Goal: Information Seeking & Learning: Learn about a topic

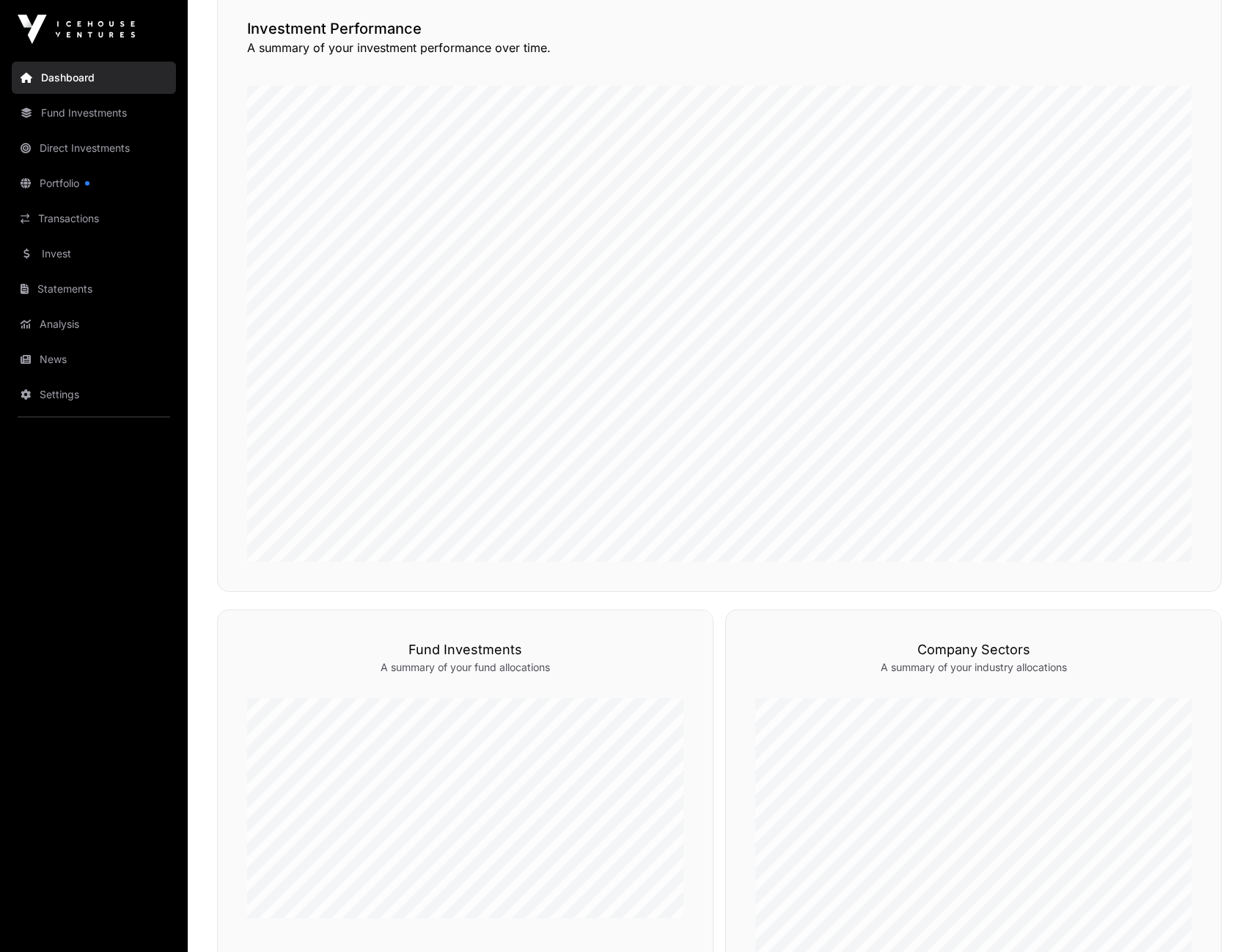
scroll to position [370, 0]
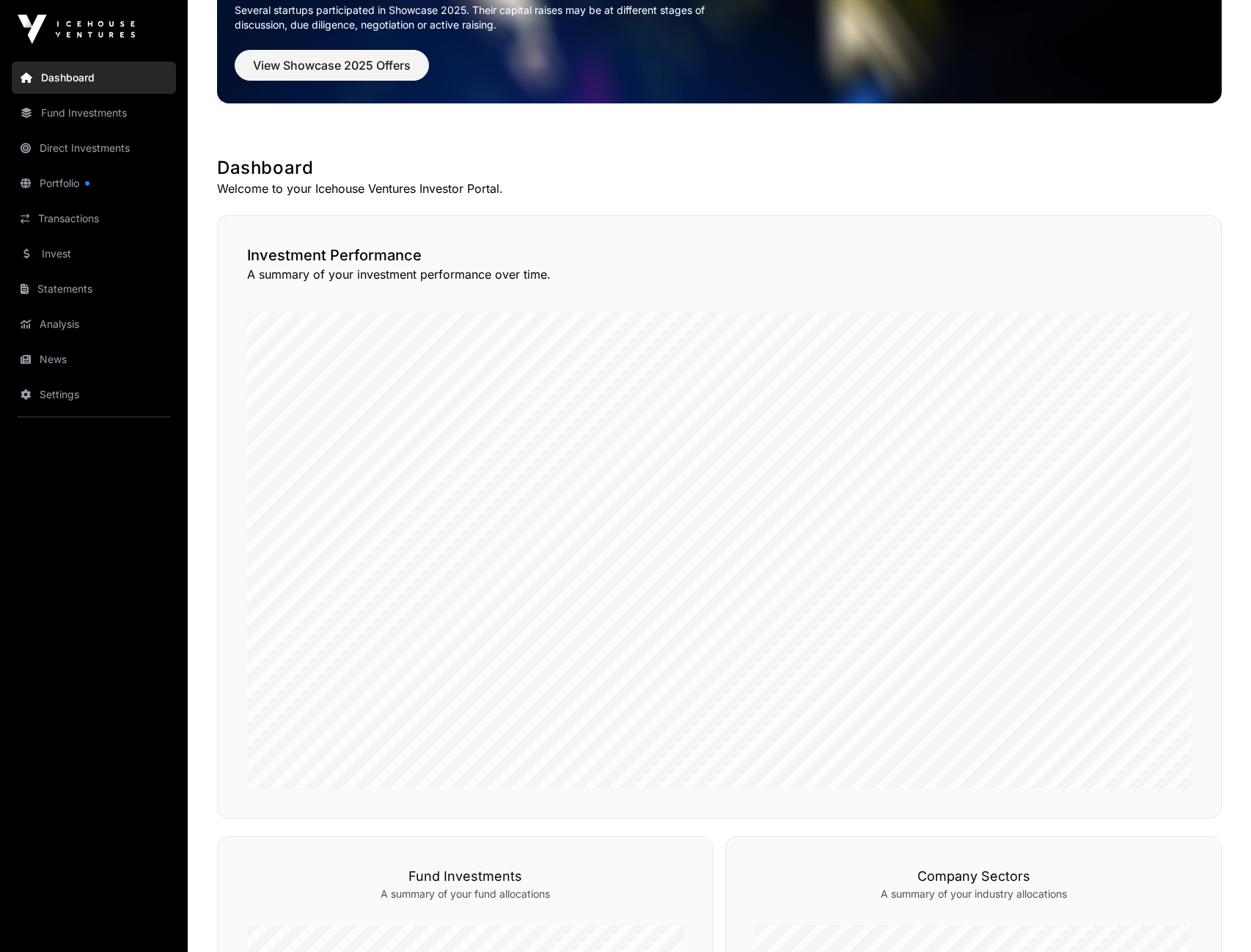
scroll to position [96, 0]
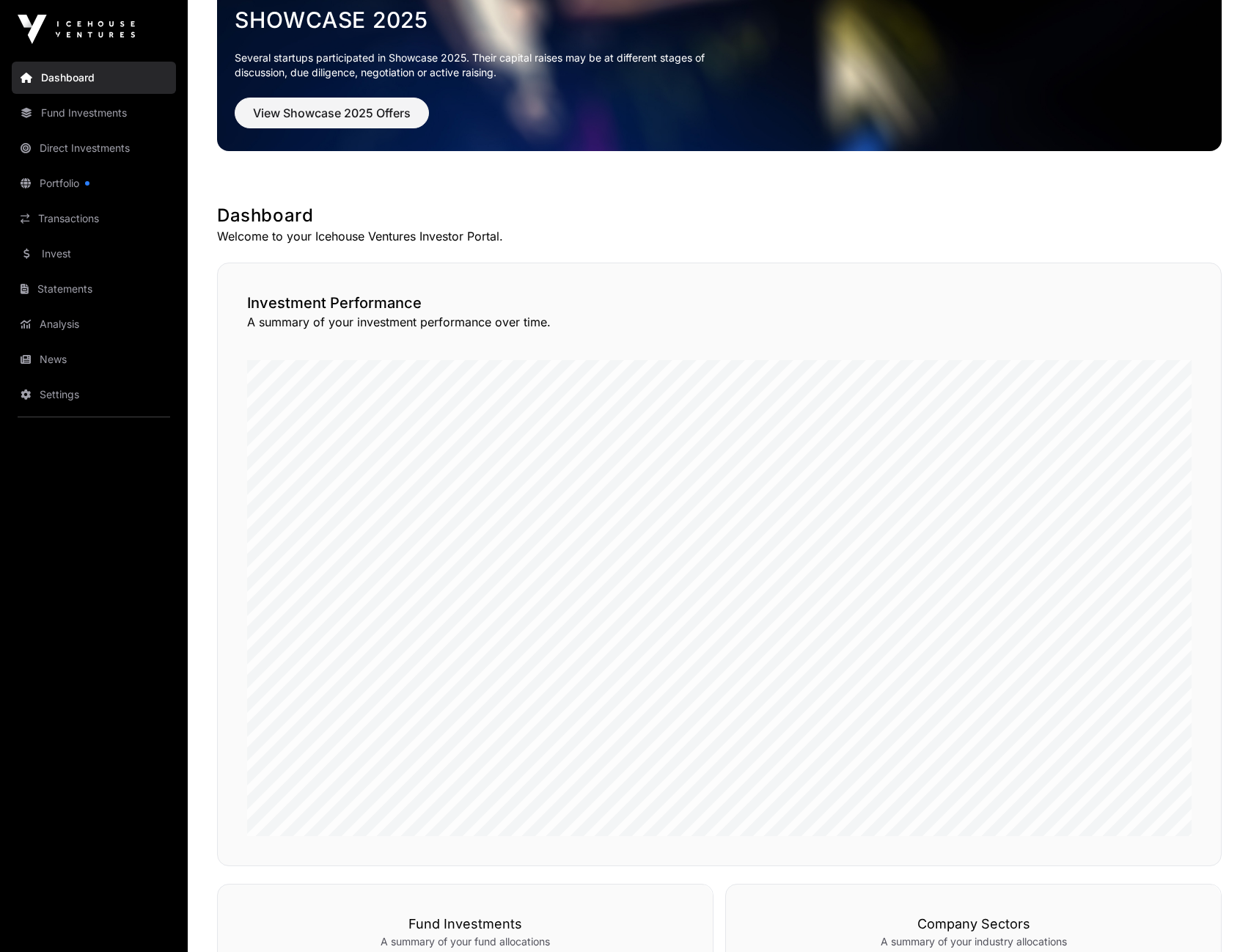
click at [92, 115] on link "Fund Investments" at bounding box center [94, 113] width 165 height 32
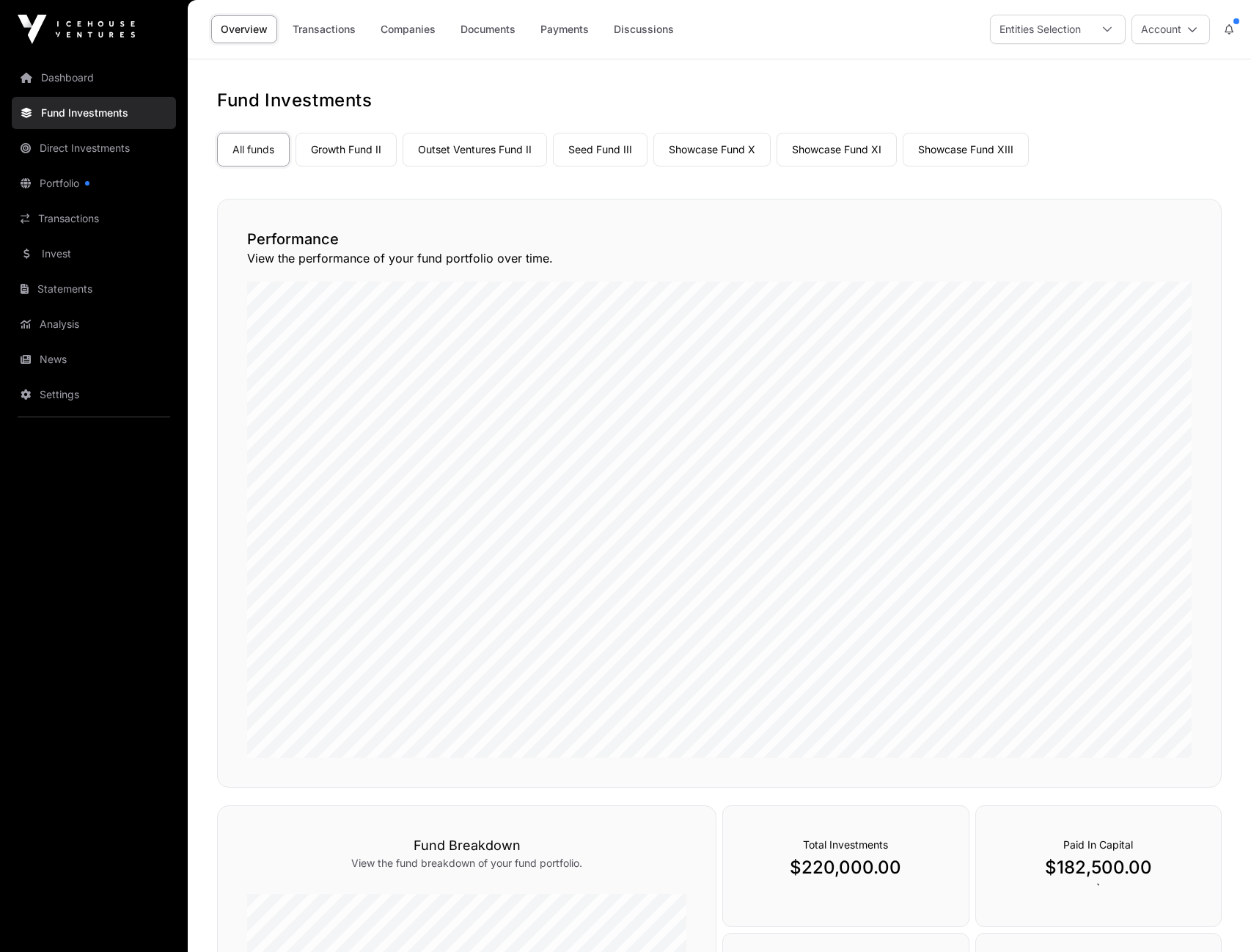
click at [997, 156] on link "Showcase Fund XIII" at bounding box center [966, 149] width 126 height 34
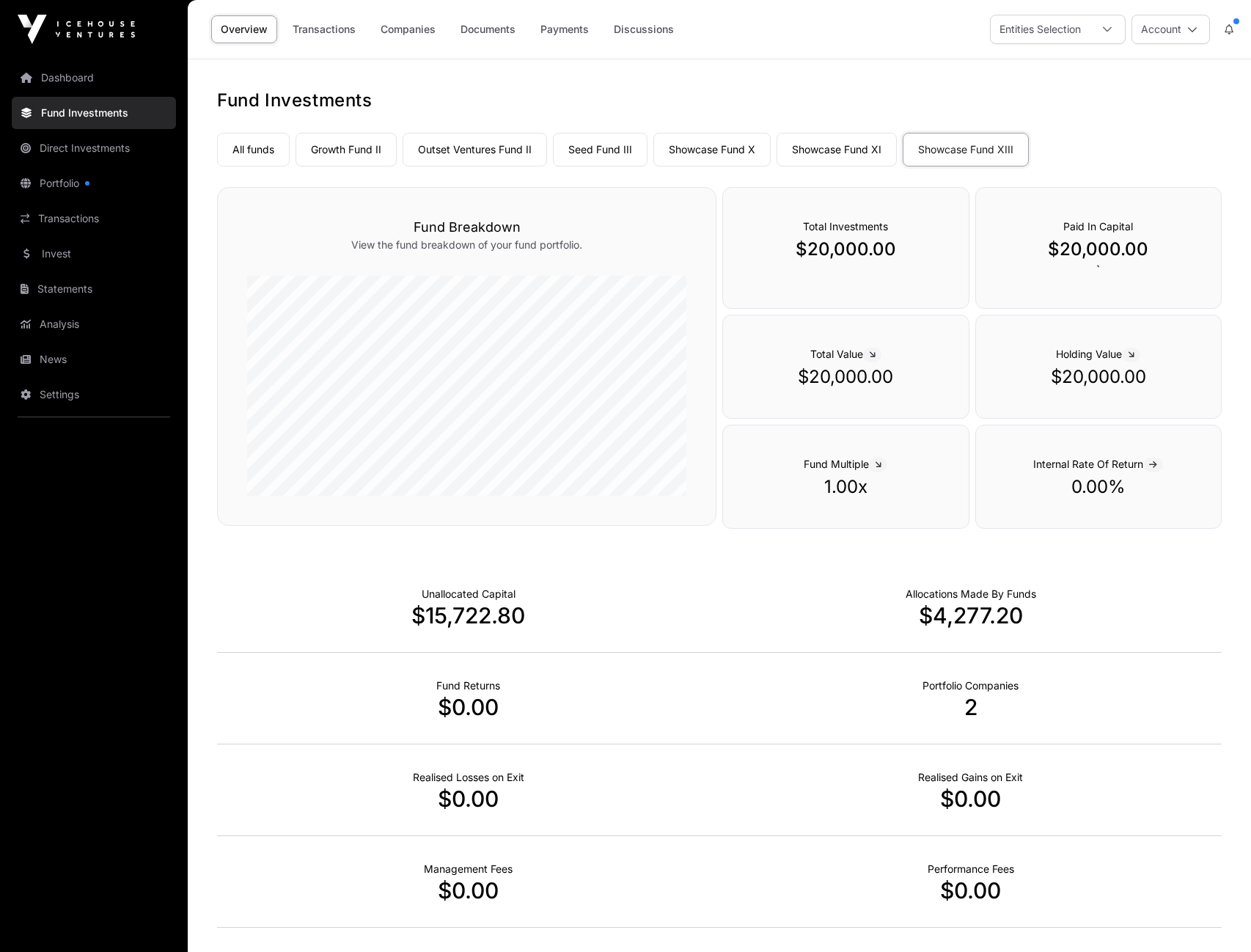
click at [427, 33] on link "Companies" at bounding box center [408, 29] width 74 height 28
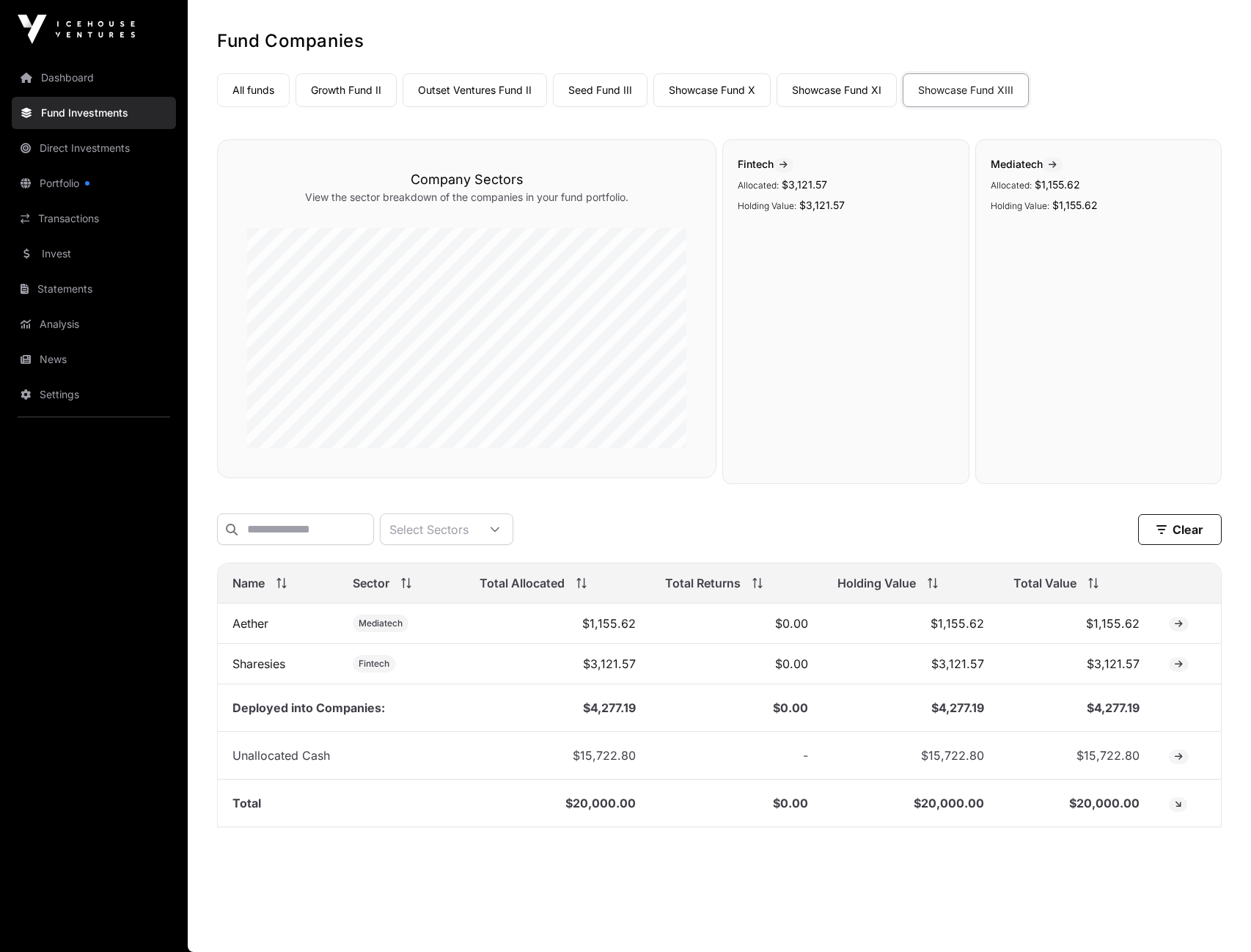
scroll to position [60, 0]
click at [279, 666] on link "Sharesies" at bounding box center [258, 663] width 53 height 14
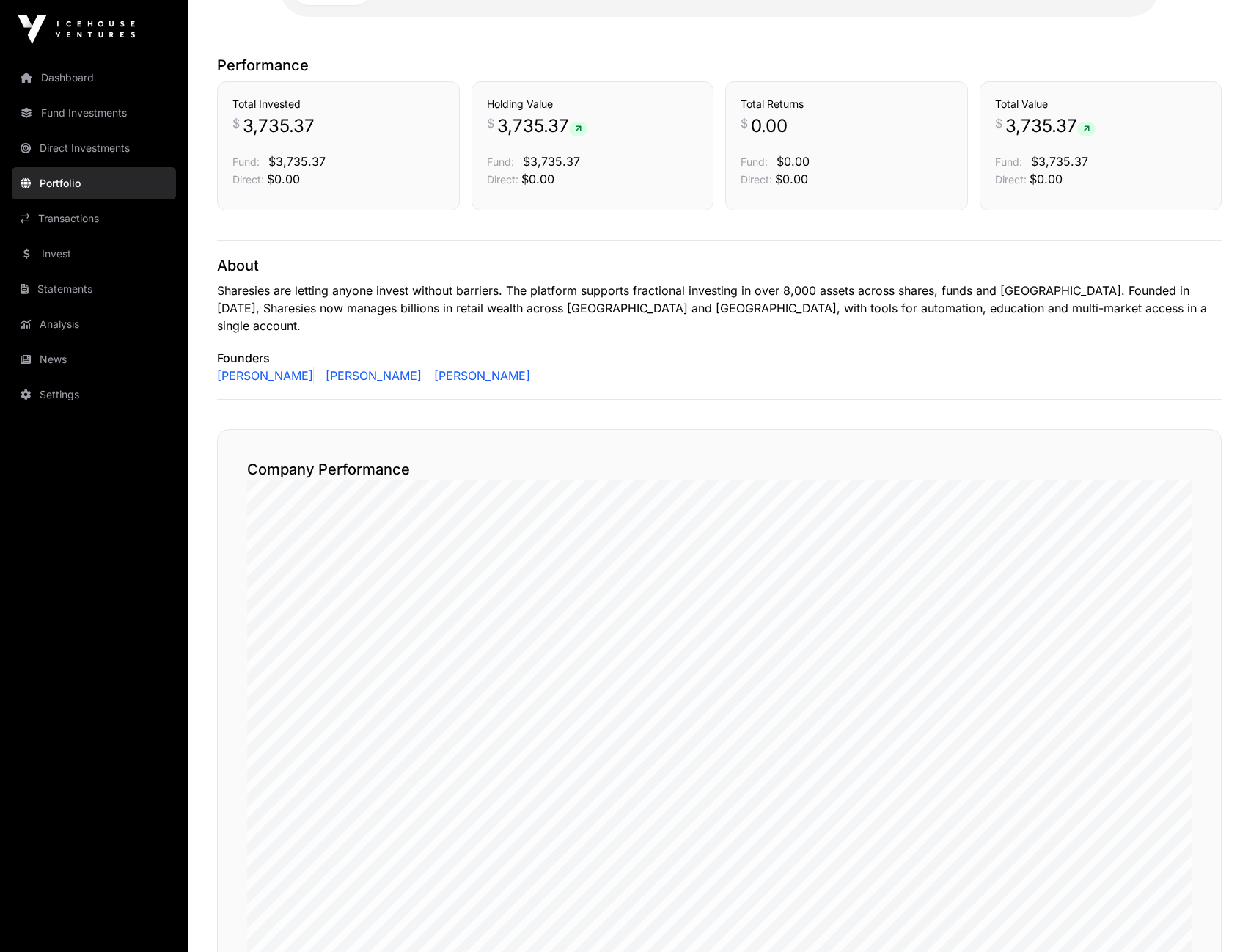
scroll to position [339, 0]
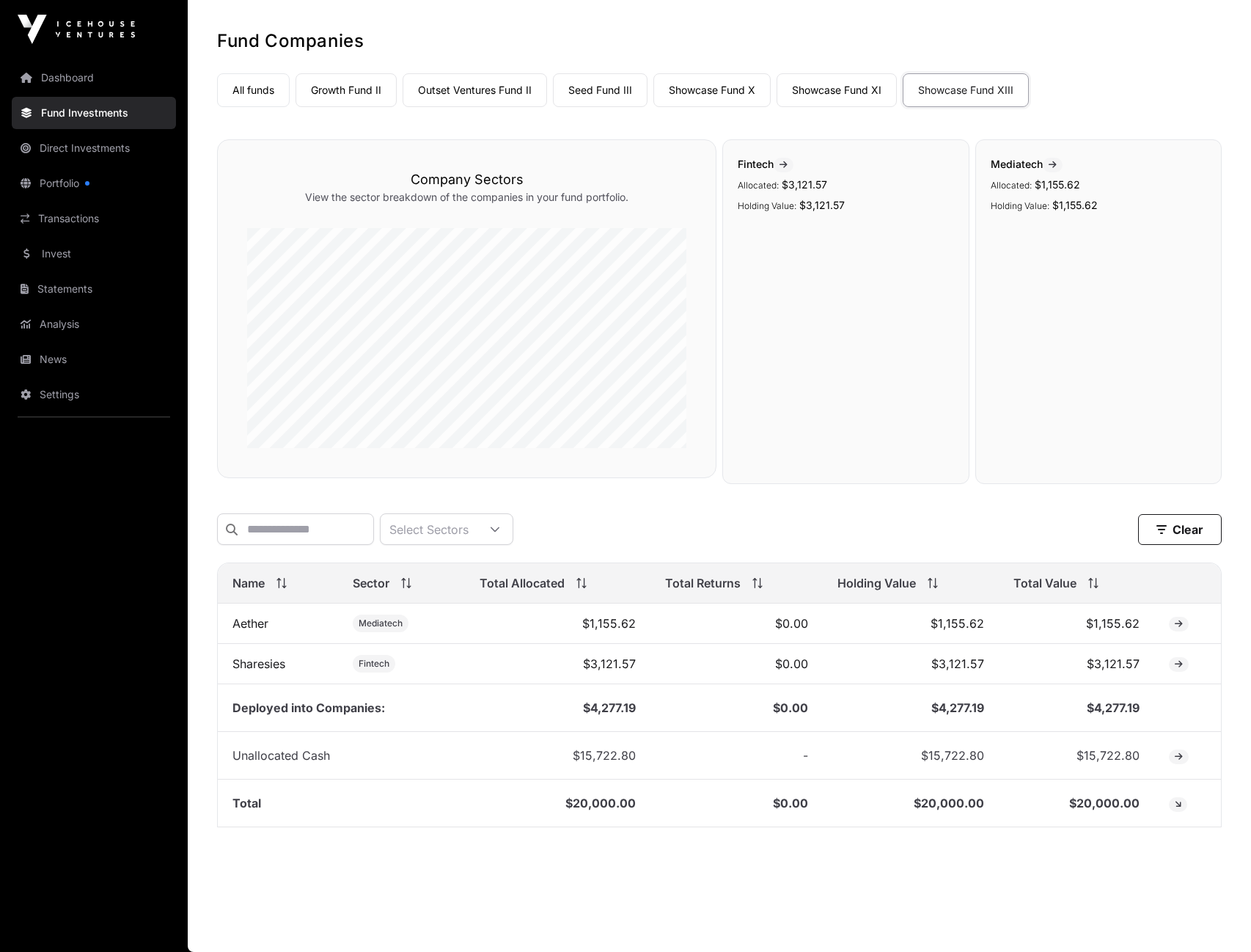
scroll to position [60, 0]
click at [249, 621] on link "Aether" at bounding box center [250, 623] width 36 height 14
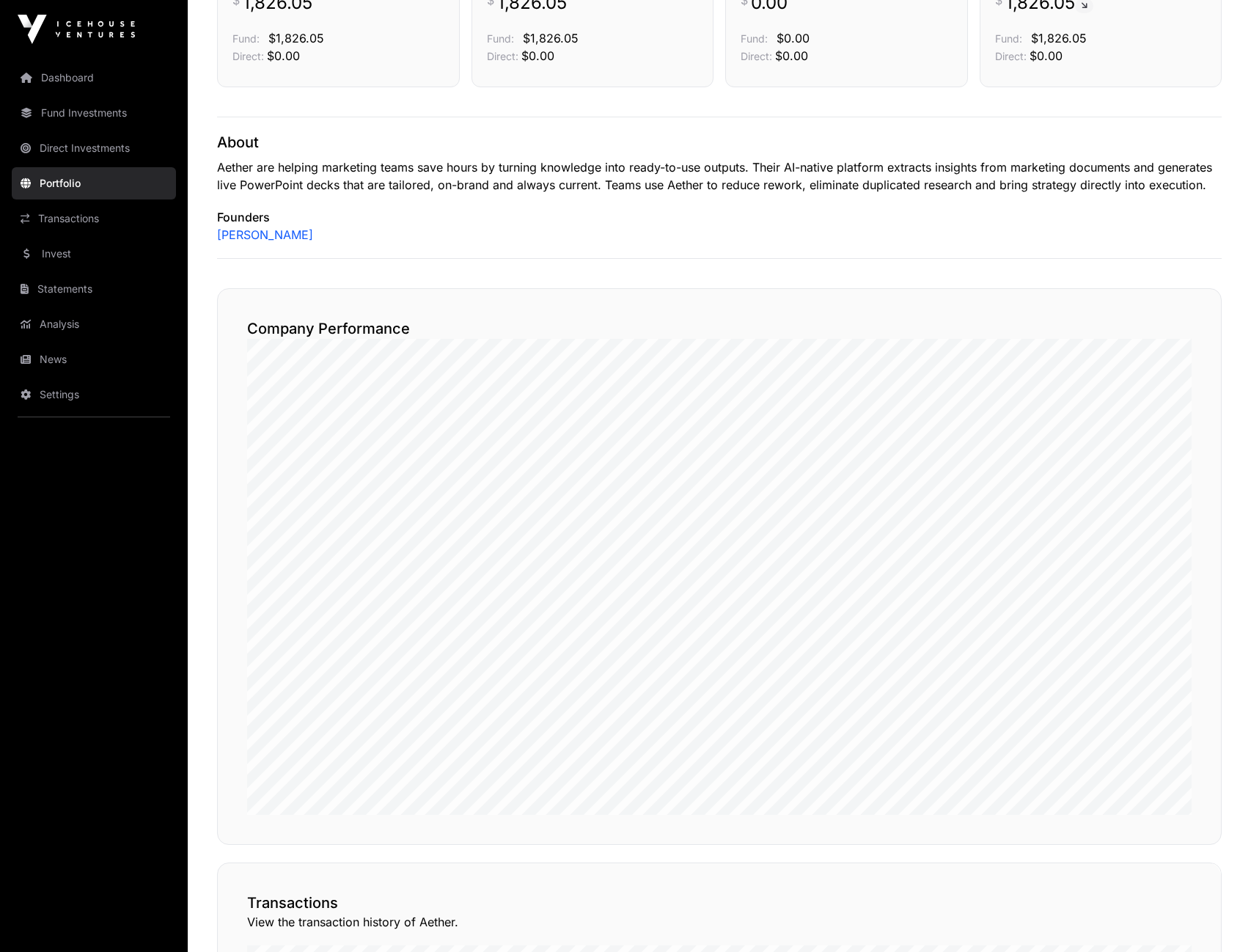
scroll to position [514, 0]
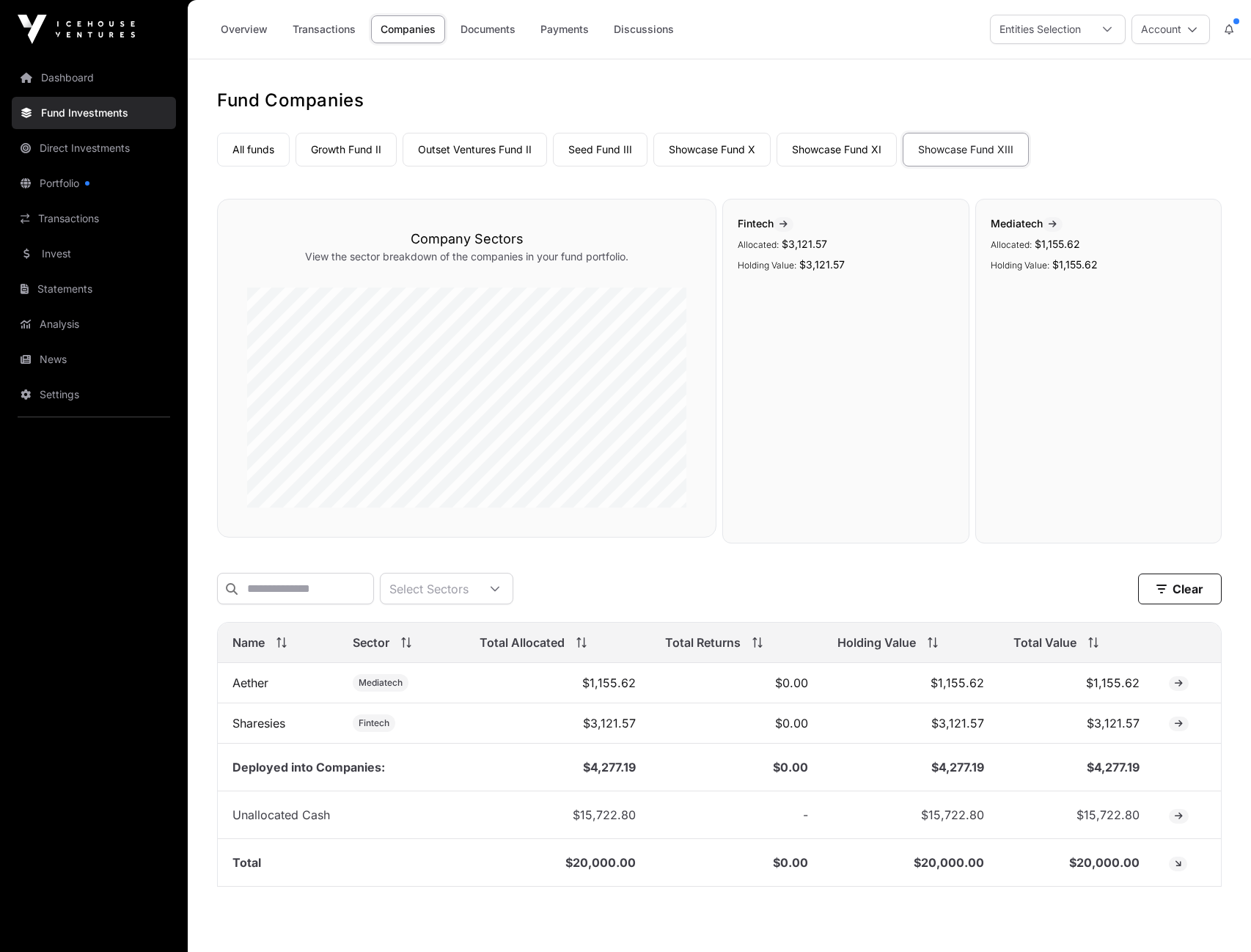
click at [461, 153] on link "Outset Ventures Fund II" at bounding box center [475, 149] width 145 height 34
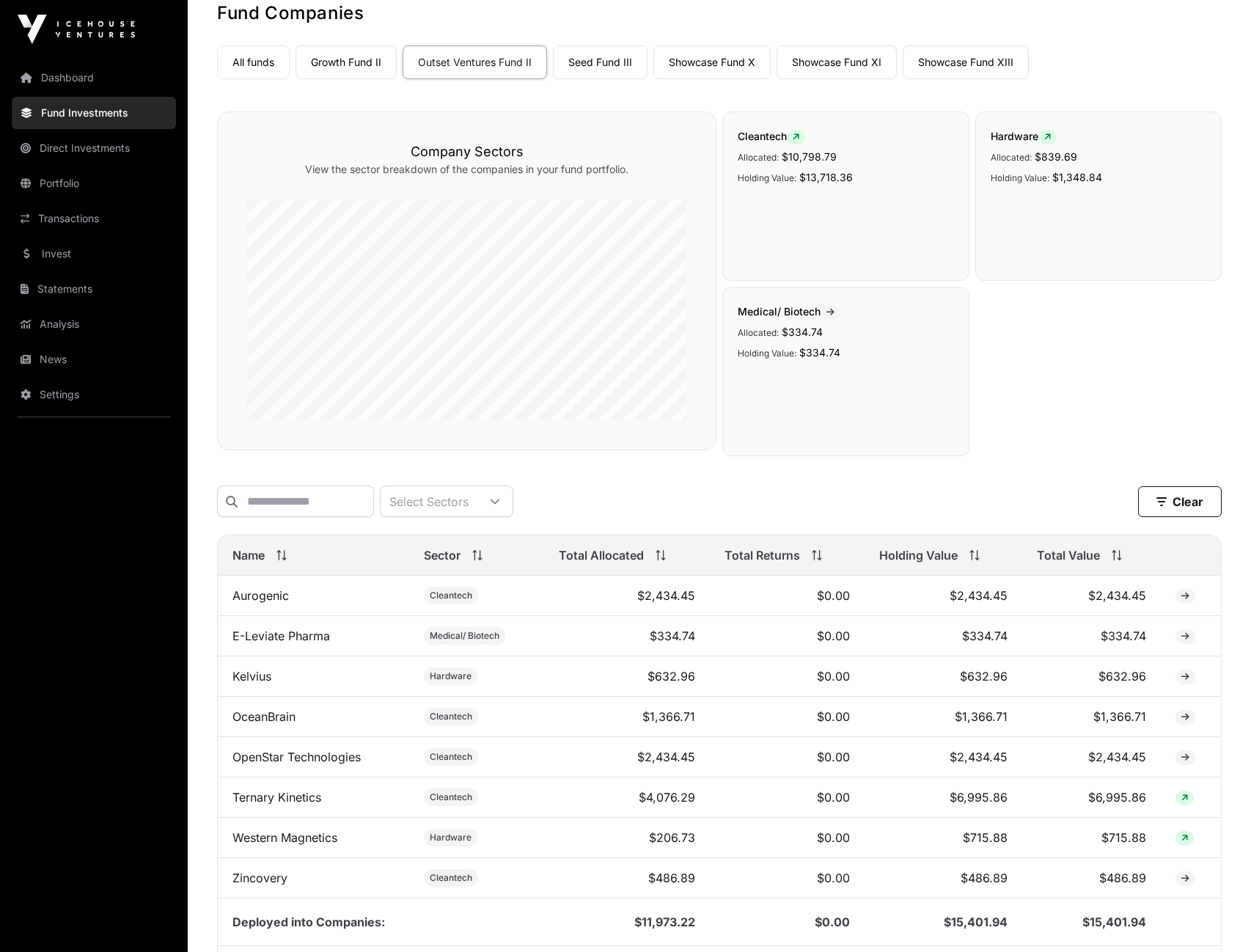
scroll to position [85, 0]
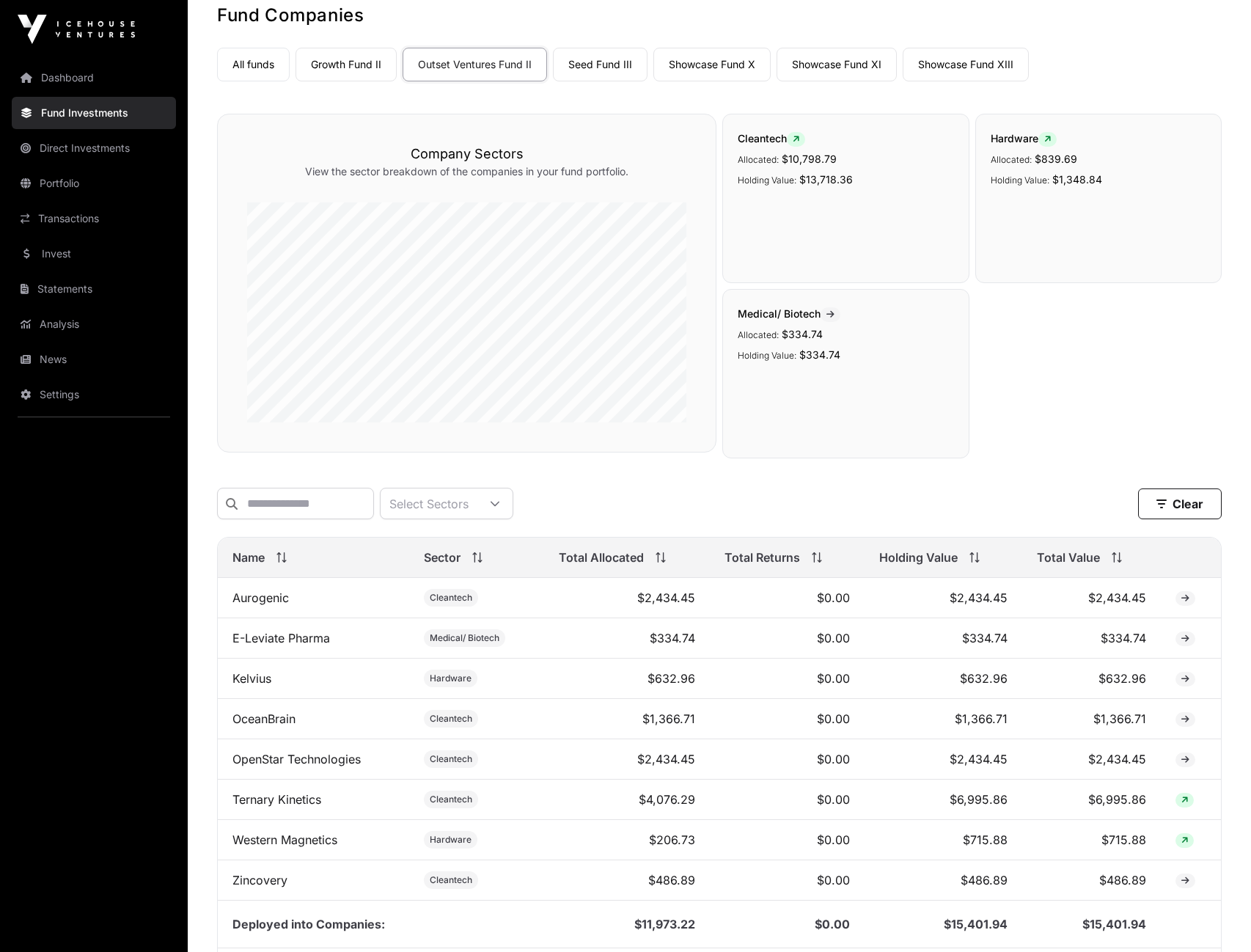
click at [604, 72] on link "Seed Fund III" at bounding box center [600, 64] width 95 height 34
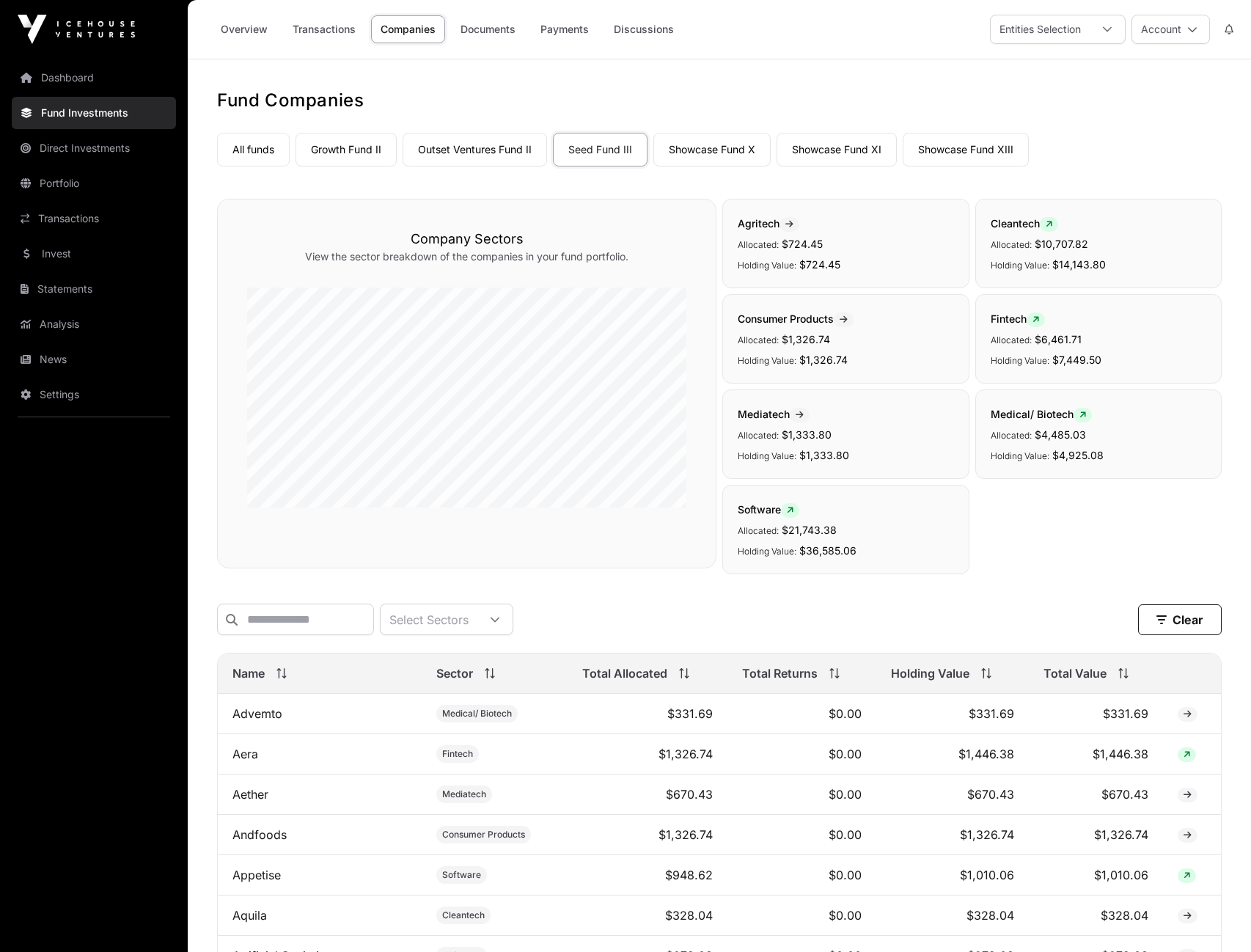
click at [255, 27] on link "Overview" at bounding box center [244, 29] width 66 height 28
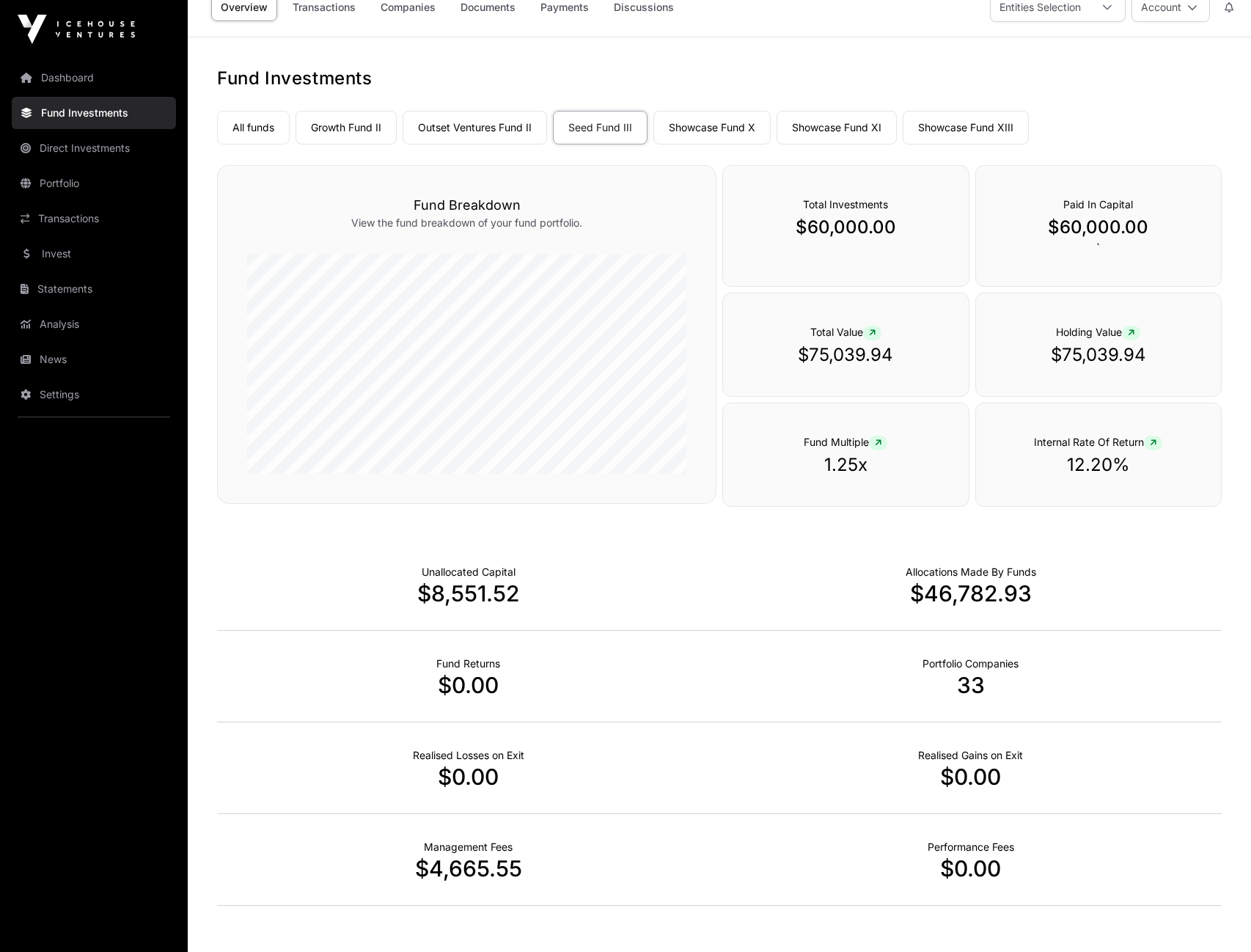
scroll to position [23, 0]
click at [490, 128] on link "Outset Ventures Fund II" at bounding box center [475, 126] width 145 height 34
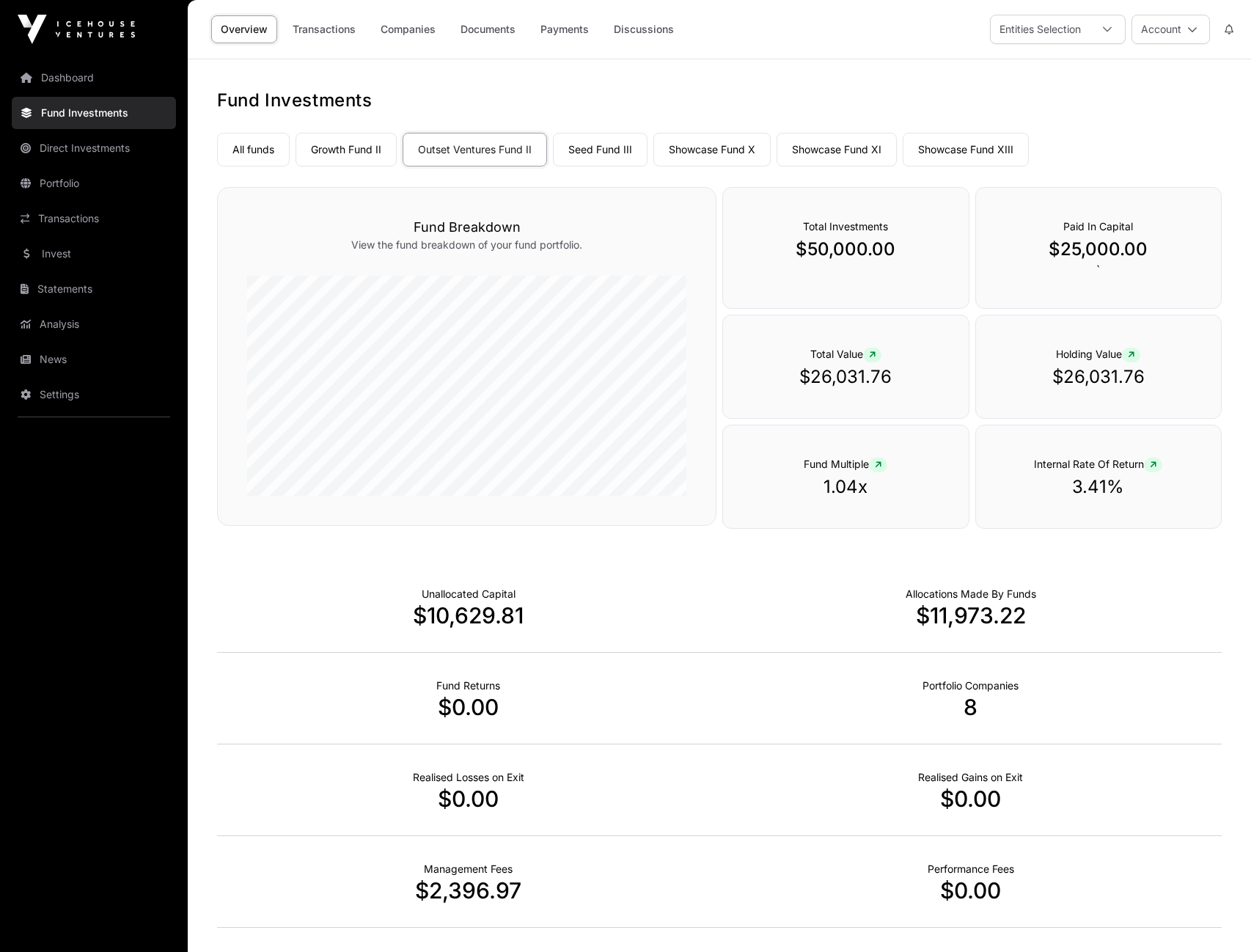
click at [580, 145] on link "Seed Fund III" at bounding box center [600, 149] width 95 height 34
click at [500, 151] on link "Outset Ventures Fund II" at bounding box center [475, 149] width 145 height 34
click at [373, 153] on link "Growth Fund II" at bounding box center [346, 149] width 101 height 34
click at [711, 151] on link "Showcase Fund X" at bounding box center [712, 149] width 117 height 34
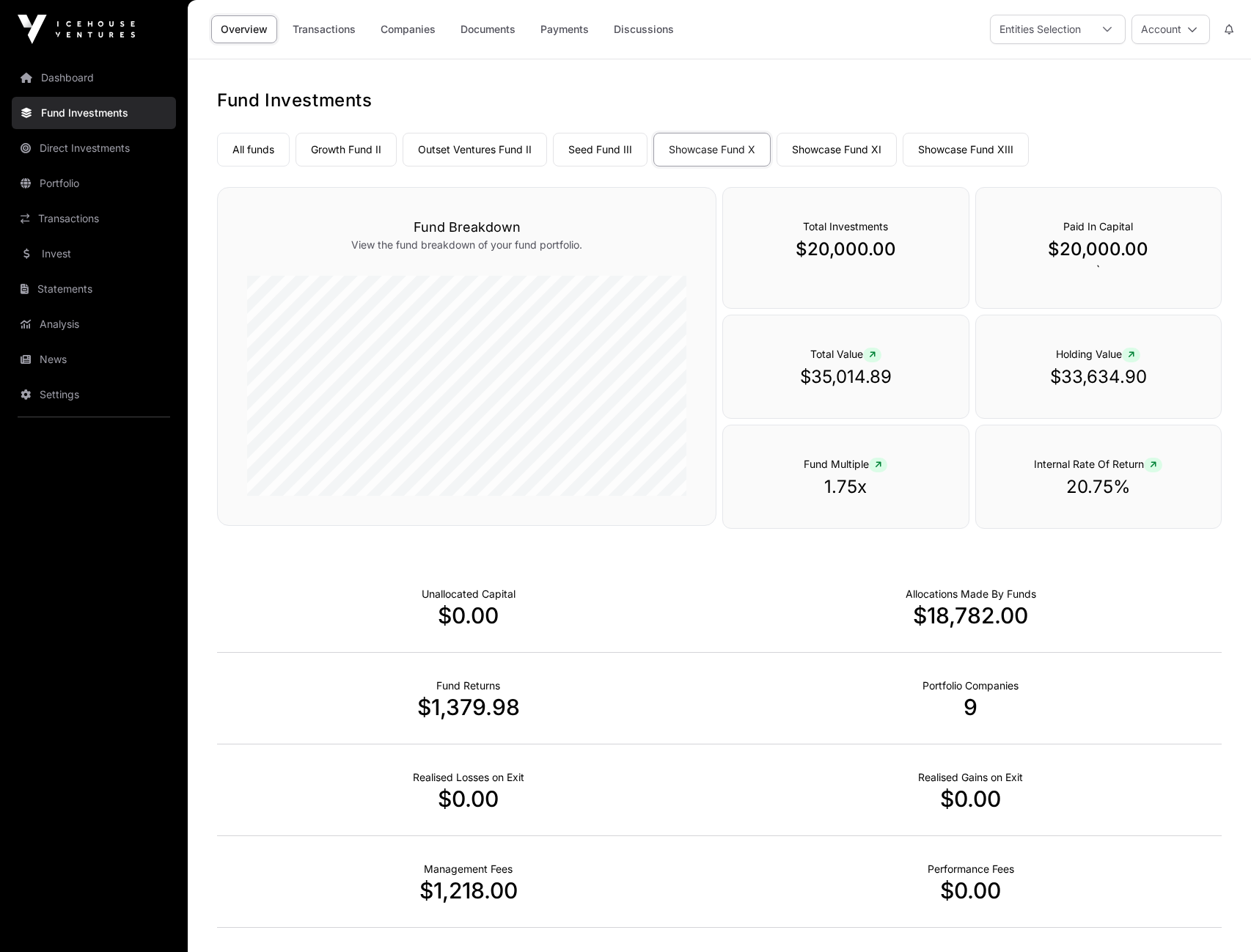
click at [833, 145] on link "Showcase Fund XI" at bounding box center [837, 149] width 121 height 34
click at [951, 156] on link "Showcase Fund XIII" at bounding box center [966, 149] width 126 height 34
click at [871, 156] on link "Showcase Fund XI" at bounding box center [837, 149] width 121 height 34
click at [427, 25] on link "Companies" at bounding box center [408, 29] width 74 height 28
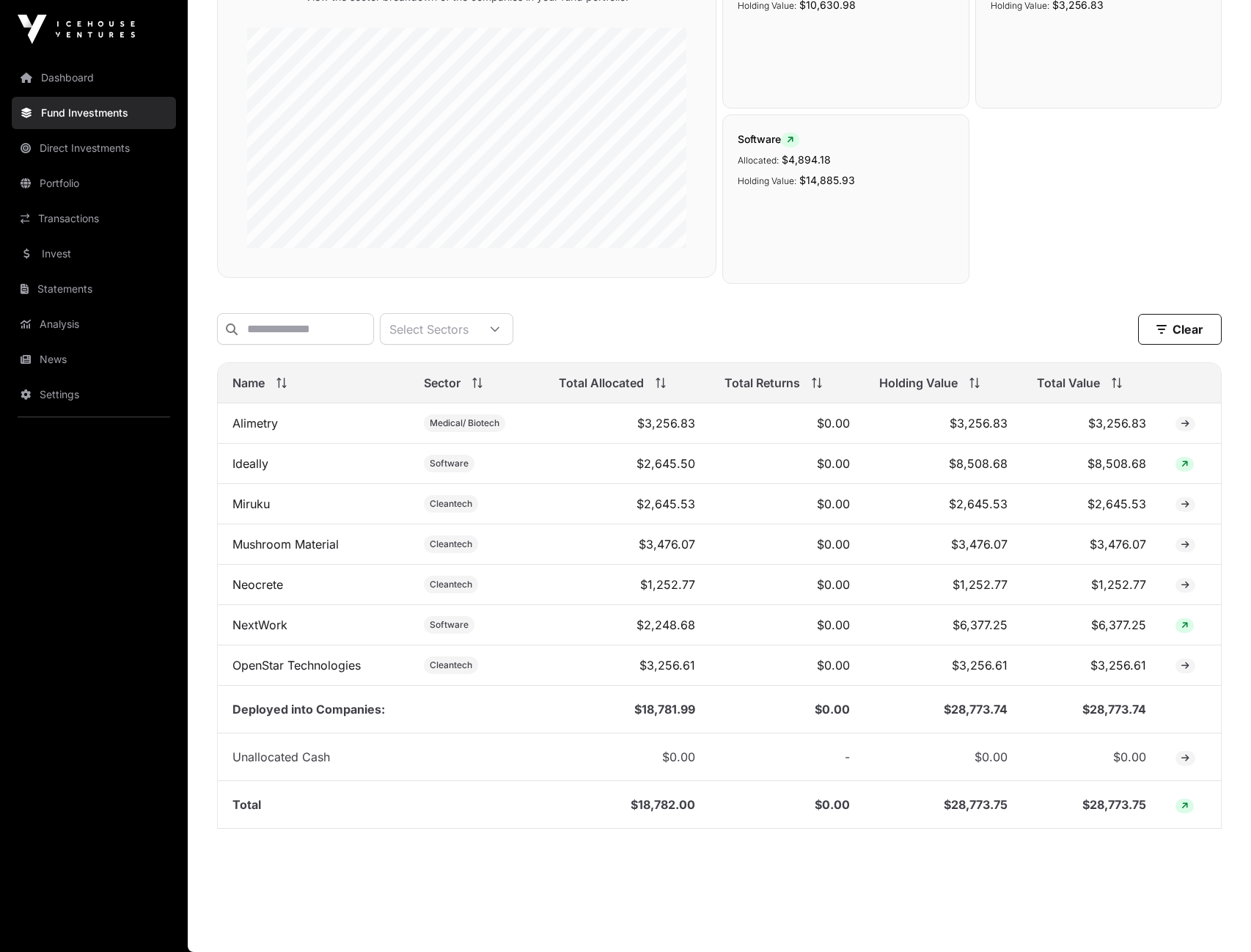
scroll to position [262, 0]
click at [262, 628] on link "NextWork" at bounding box center [260, 625] width 55 height 14
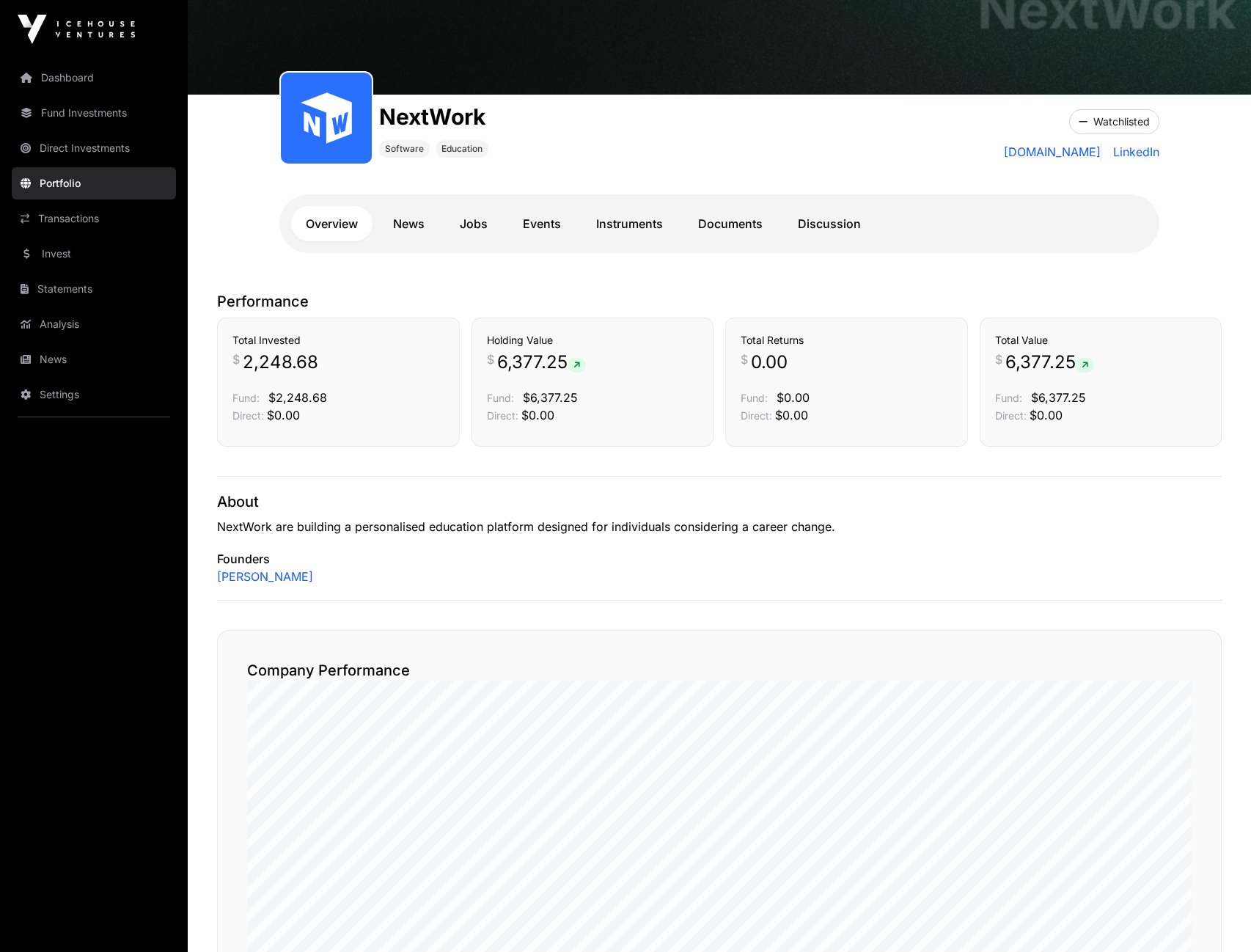
scroll to position [93, 0]
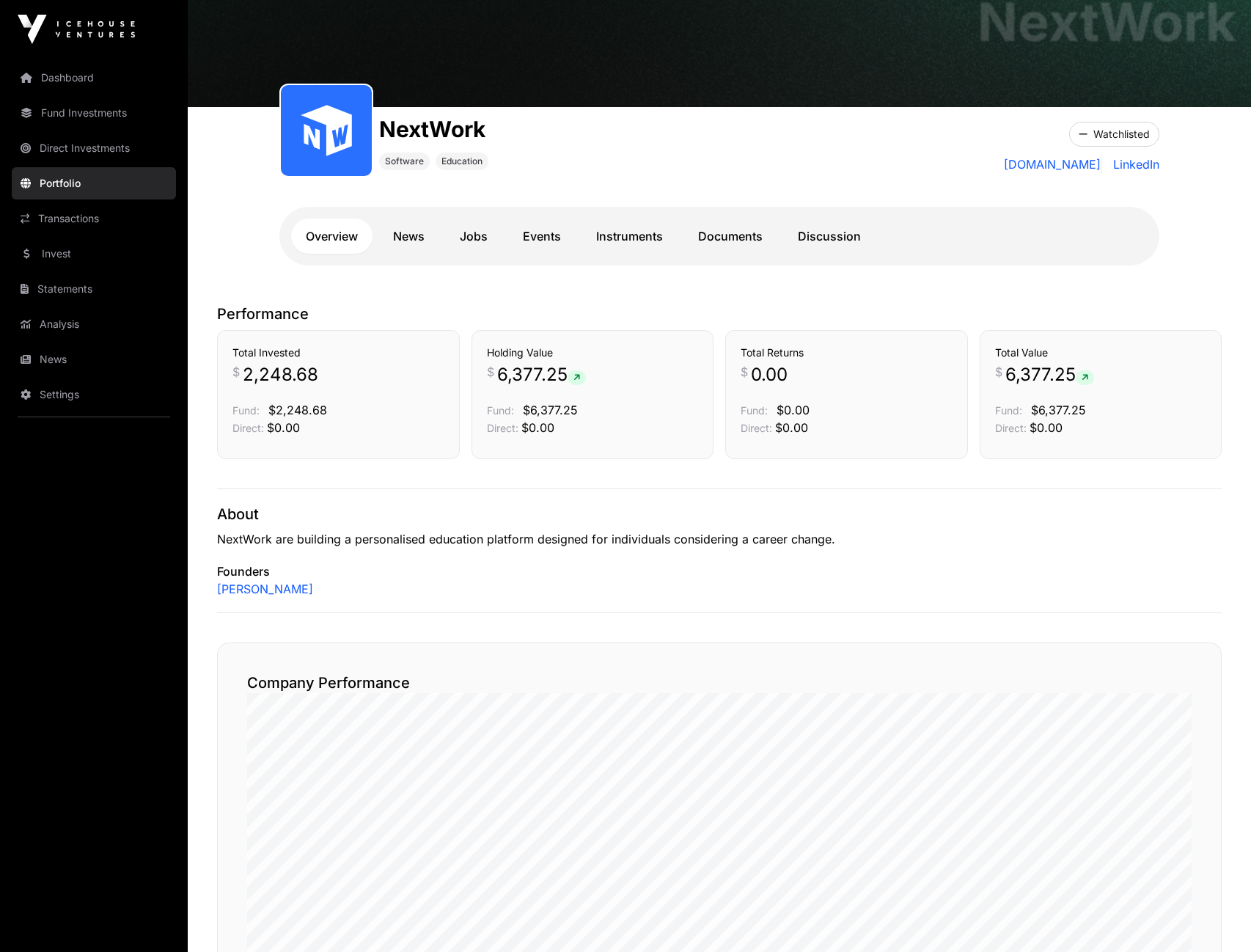
click at [746, 231] on link "Documents" at bounding box center [730, 235] width 94 height 35
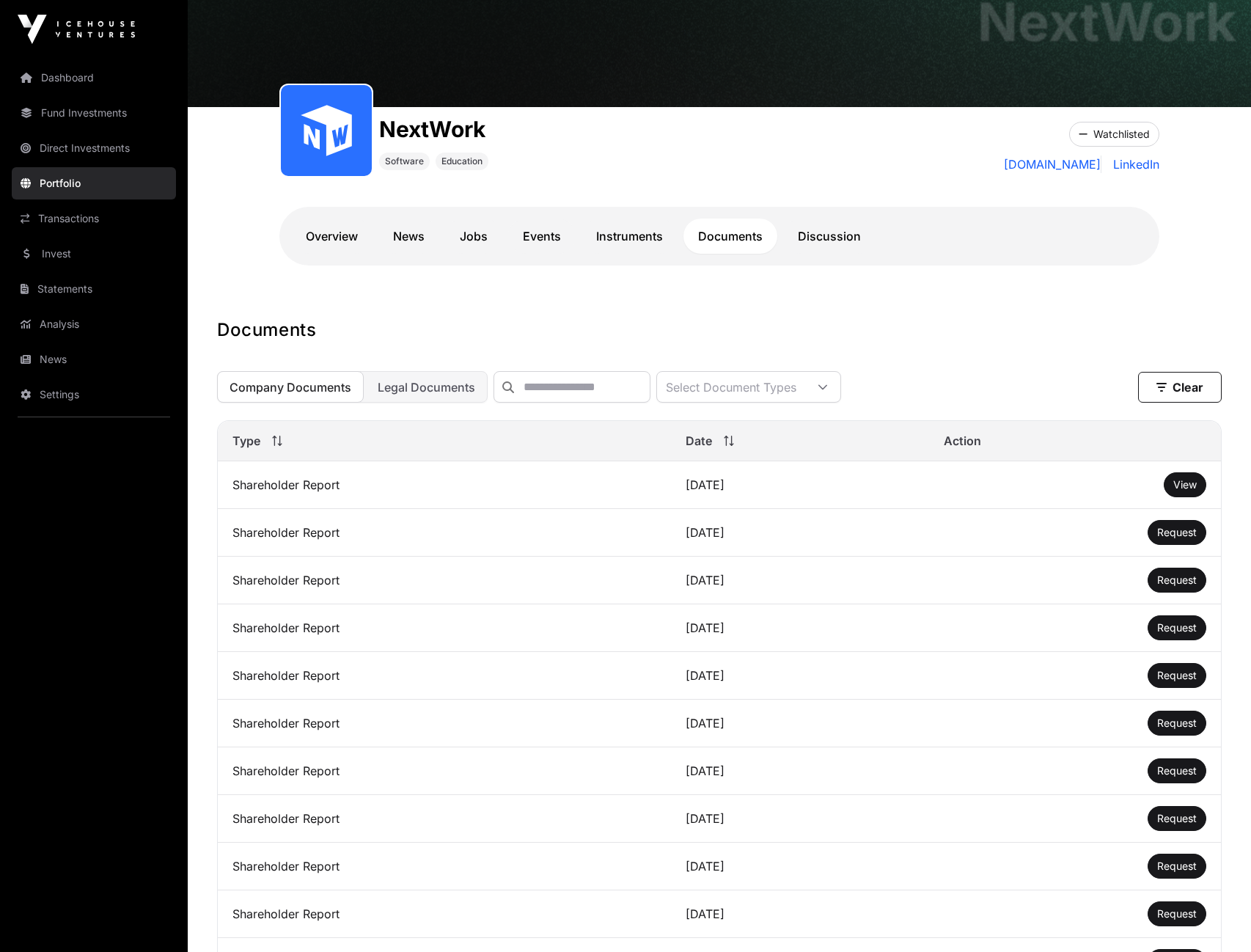
click at [655, 241] on link "Instruments" at bounding box center [629, 235] width 96 height 35
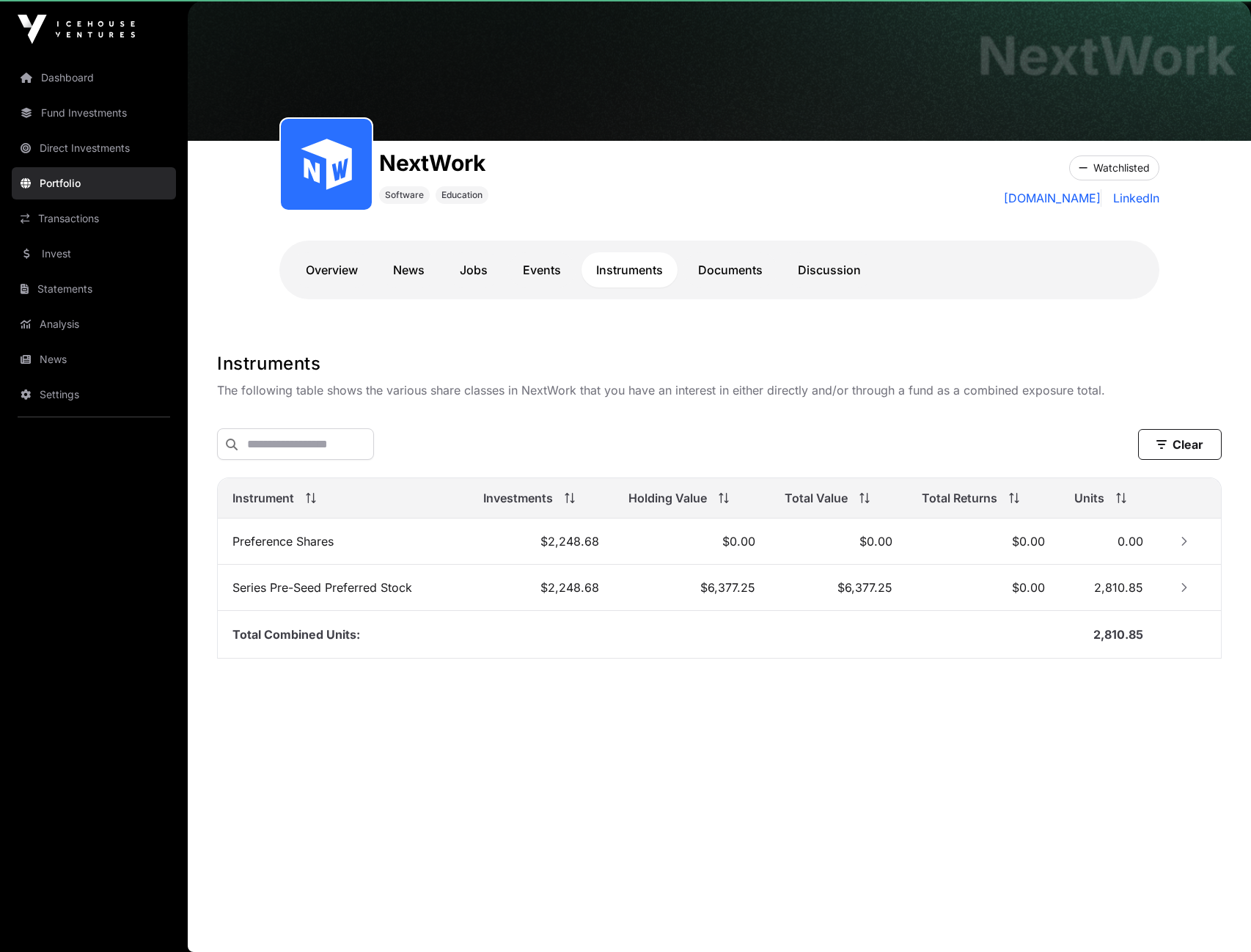
scroll to position [59, 0]
click at [339, 267] on link "Overview" at bounding box center [332, 269] width 81 height 35
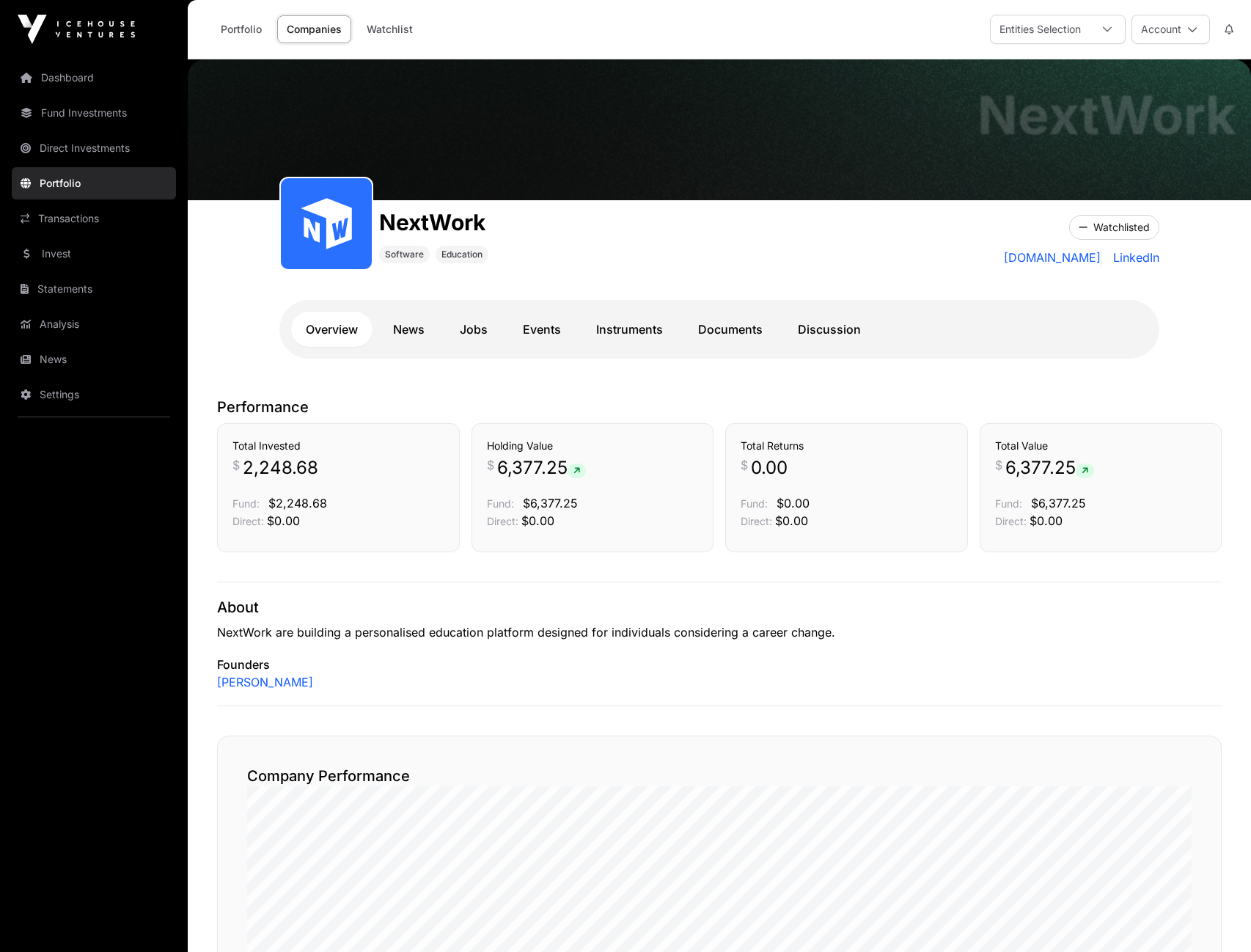
click at [69, 73] on link "Dashboard" at bounding box center [94, 78] width 165 height 32
